Goal: Task Accomplishment & Management: Manage account settings

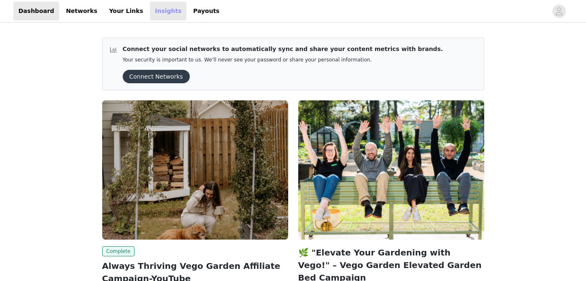
click at [150, 12] on link "Insights" at bounding box center [168, 11] width 36 height 19
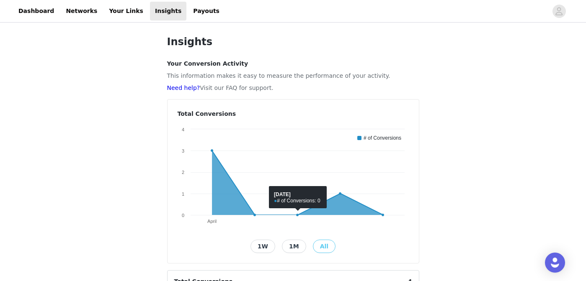
click at [265, 246] on button "1W" at bounding box center [262, 246] width 25 height 13
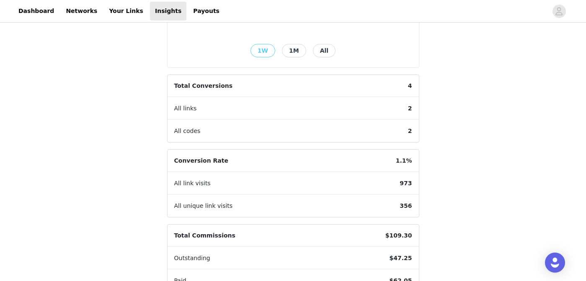
scroll to position [197, 0]
click at [250, 180] on div "All link visits 973" at bounding box center [292, 183] width 251 height 23
click at [177, 184] on span "All link visits" at bounding box center [192, 183] width 50 height 22
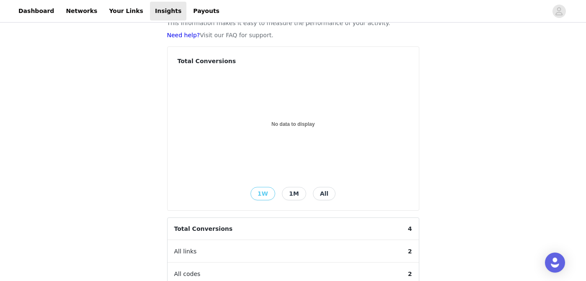
scroll to position [27, 0]
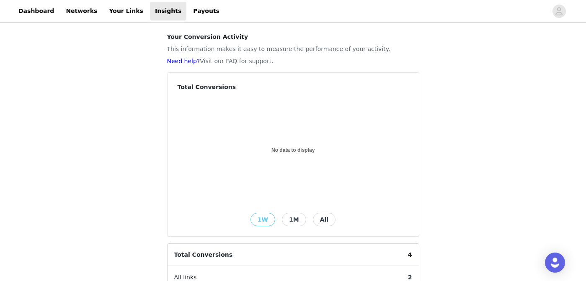
click at [296, 219] on button "1M" at bounding box center [294, 219] width 24 height 13
click at [320, 224] on button "All" at bounding box center [324, 219] width 23 height 13
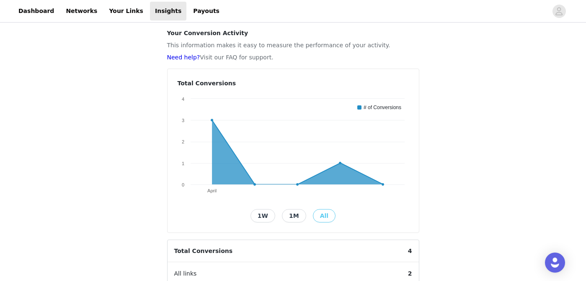
scroll to position [0, 0]
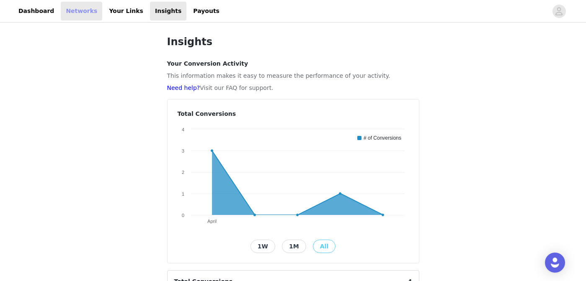
click at [77, 12] on link "Networks" at bounding box center [81, 11] width 41 height 19
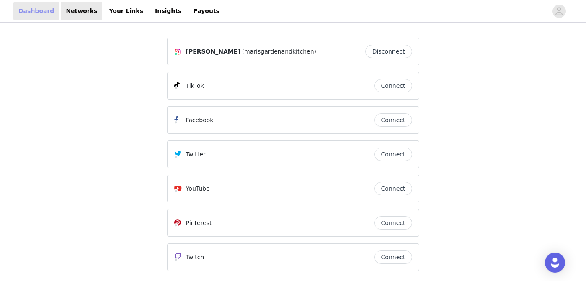
click at [42, 12] on link "Dashboard" at bounding box center [36, 11] width 46 height 19
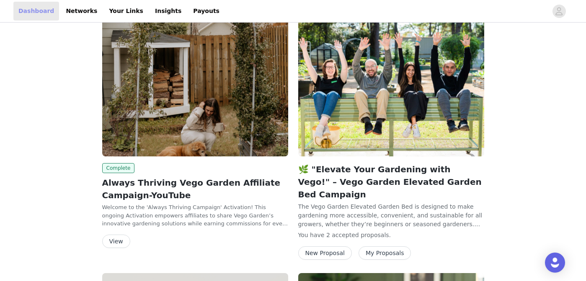
scroll to position [85, 0]
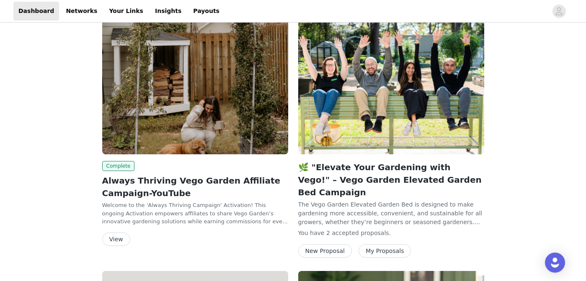
click at [382, 245] on button "My Proposals" at bounding box center [384, 251] width 53 height 13
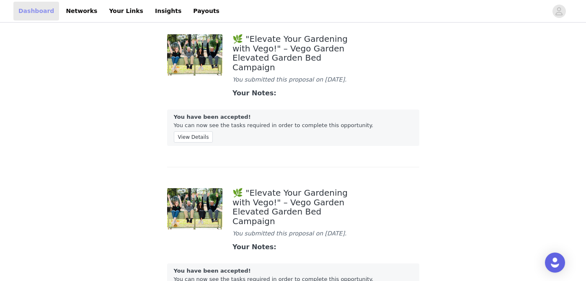
scroll to position [85, 0]
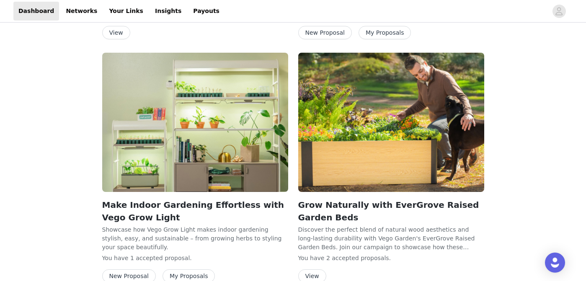
scroll to position [592, 0]
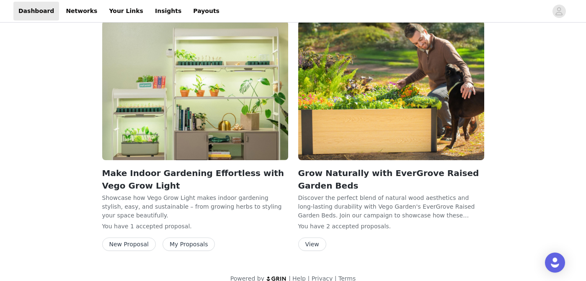
click at [182, 238] on button "My Proposals" at bounding box center [188, 244] width 53 height 13
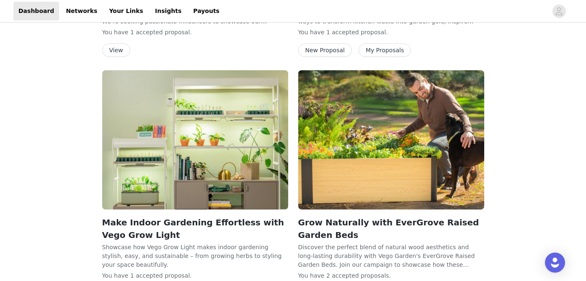
scroll to position [592, 0]
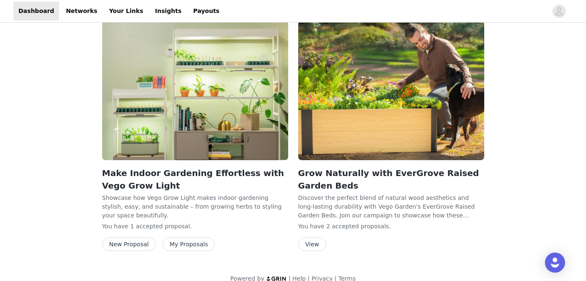
click at [312, 238] on button "View" at bounding box center [312, 244] width 28 height 13
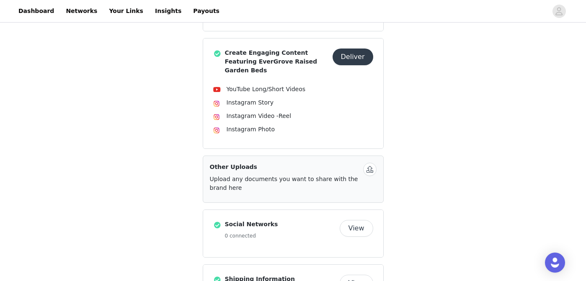
scroll to position [498, 0]
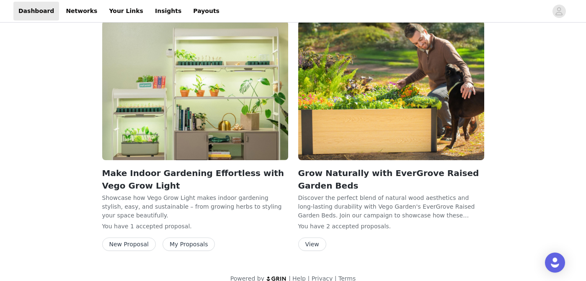
scroll to position [592, 0]
click at [139, 238] on button "New Proposal" at bounding box center [129, 244] width 54 height 13
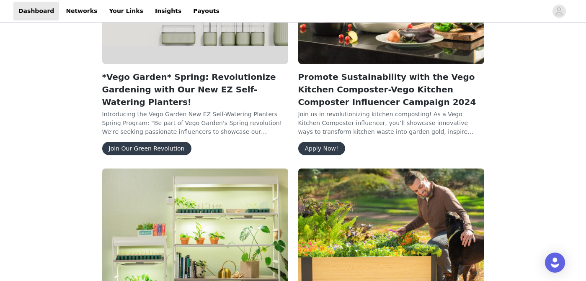
scroll to position [559, 0]
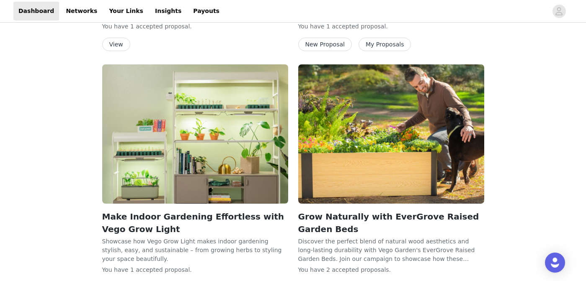
scroll to position [559, 0]
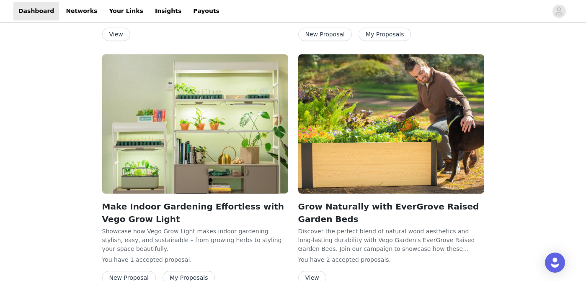
click at [324, 54] on img at bounding box center [391, 123] width 186 height 139
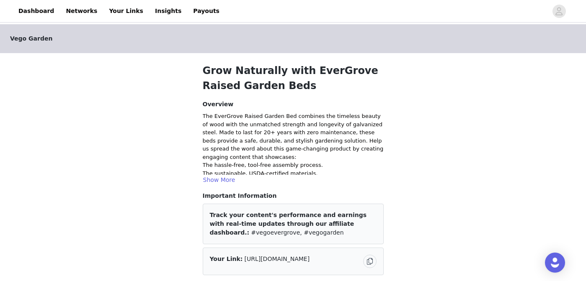
scroll to position [498, 0]
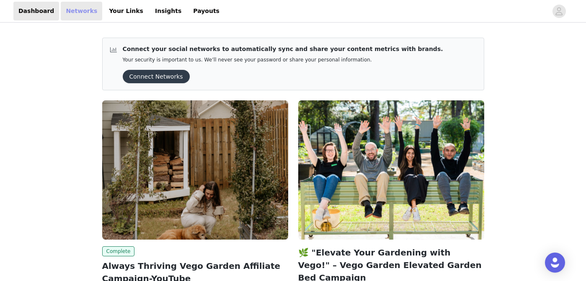
click at [72, 15] on link "Networks" at bounding box center [81, 11] width 41 height 19
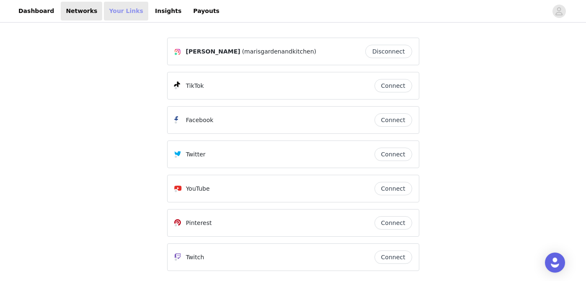
click at [120, 10] on link "Your Links" at bounding box center [126, 11] width 44 height 19
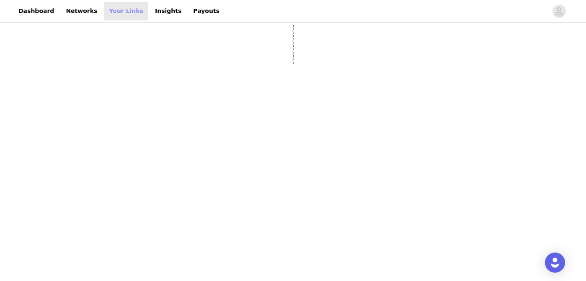
select select "12"
